Goal: Browse casually: Explore the website without a specific task or goal

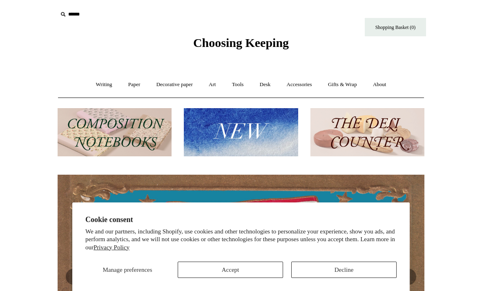
click at [332, 271] on button "Decline" at bounding box center [343, 270] width 105 height 16
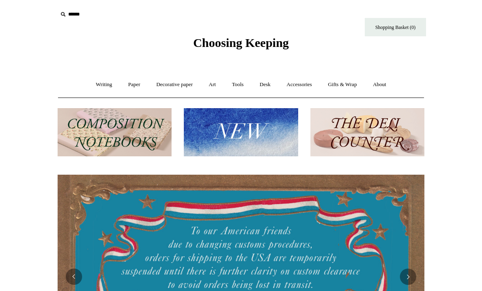
click at [239, 144] on img at bounding box center [241, 132] width 114 height 49
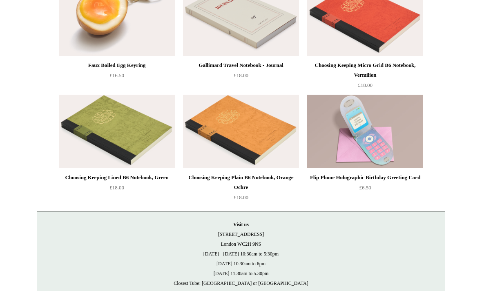
scroll to position [1819, 0]
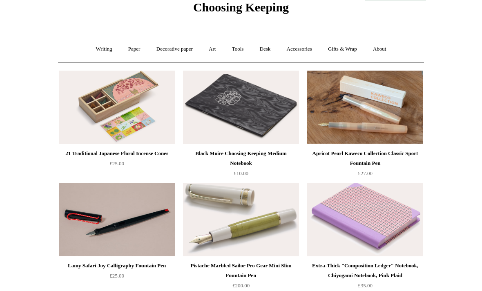
scroll to position [0, 0]
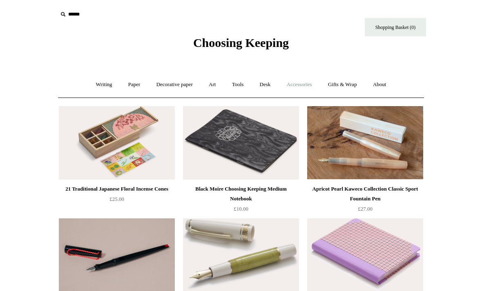
click at [298, 87] on link "Accessories +" at bounding box center [300, 85] width 40 height 22
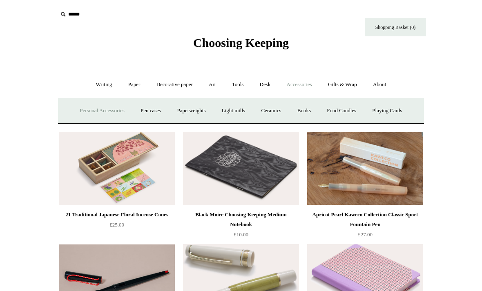
click at [97, 112] on link "Personal Accessories +" at bounding box center [101, 111] width 59 height 22
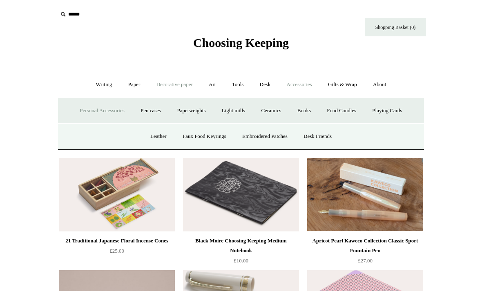
click at [182, 83] on link "Decorative paper +" at bounding box center [174, 85] width 51 height 22
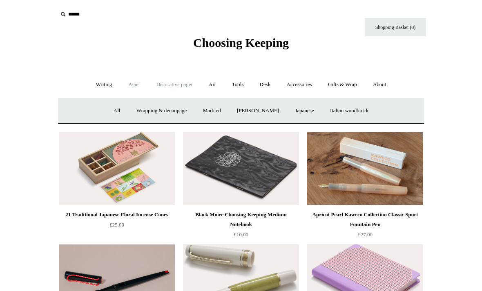
click at [134, 85] on link "Paper +" at bounding box center [134, 85] width 27 height 22
click at [175, 108] on link "📆 Dated Diaries 📆" at bounding box center [177, 111] width 60 height 22
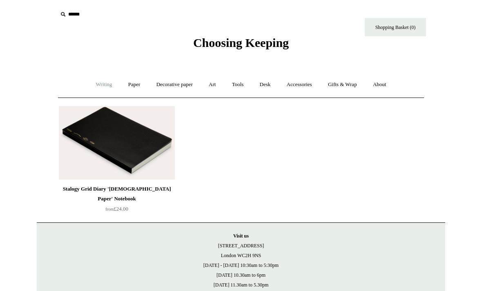
click at [98, 78] on link "Writing +" at bounding box center [104, 85] width 31 height 22
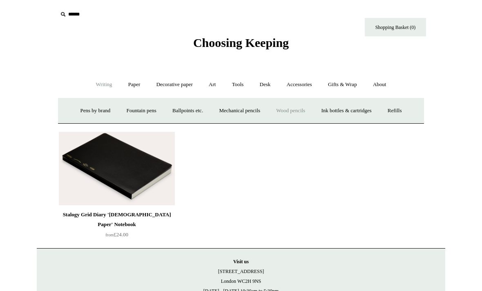
click at [294, 108] on link "Wood pencils +" at bounding box center [291, 111] width 44 height 22
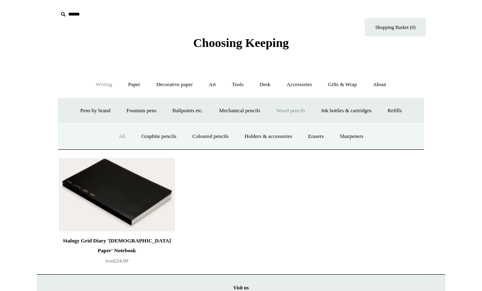
click at [121, 128] on link "All" at bounding box center [122, 137] width 22 height 22
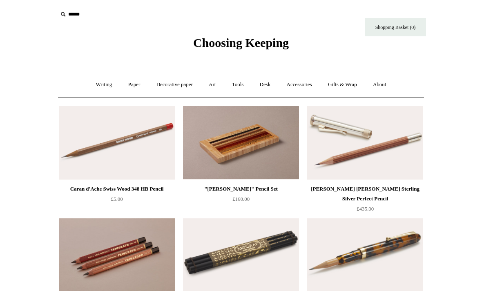
click at [109, 86] on link "Writing +" at bounding box center [104, 85] width 31 height 22
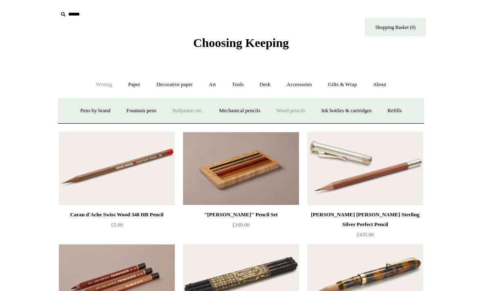
click at [184, 112] on link "Ballpoints etc. +" at bounding box center [187, 111] width 45 height 22
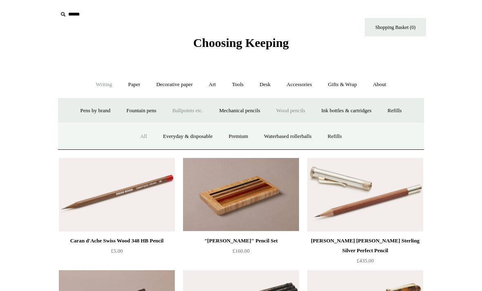
click at [143, 139] on link "All" at bounding box center [144, 137] width 22 height 22
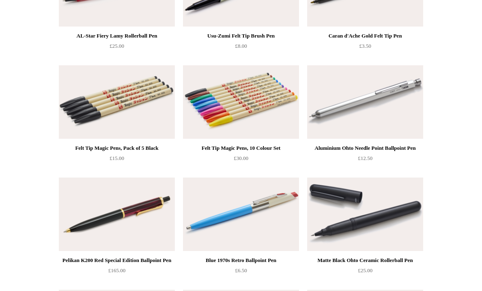
scroll to position [3188, 0]
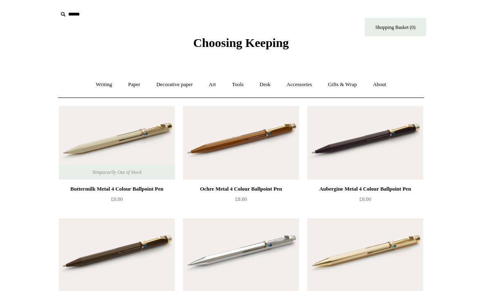
scroll to position [3188, 0]
